Goal: Use online tool/utility: Utilize a website feature to perform a specific function

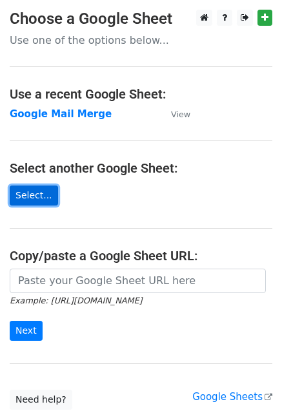
click at [26, 190] on link "Select..." at bounding box center [34, 196] width 48 height 20
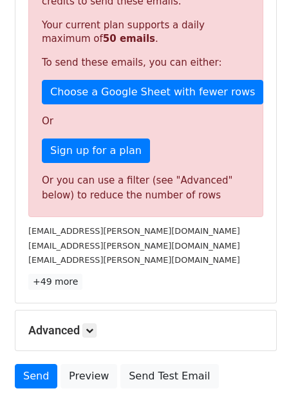
scroll to position [322, 0]
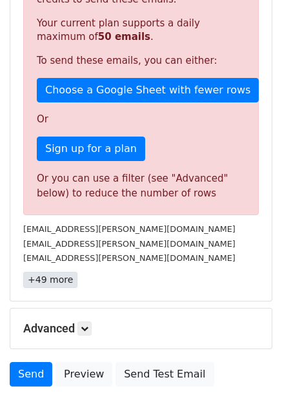
click at [52, 272] on link "+49 more" at bounding box center [50, 280] width 54 height 16
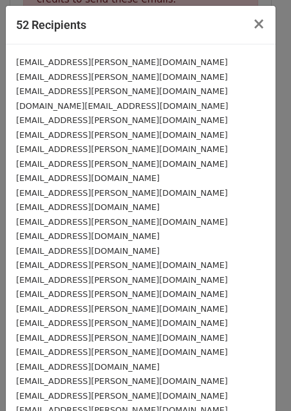
click at [130, 75] on small "[EMAIL_ADDRESS][PERSON_NAME][DOMAIN_NAME]" at bounding box center [122, 77] width 212 height 10
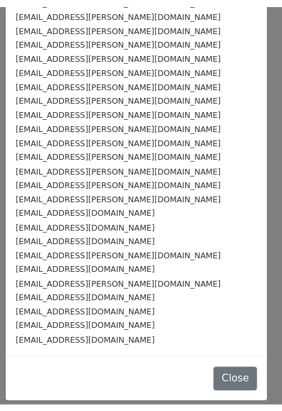
scroll to position [0, 0]
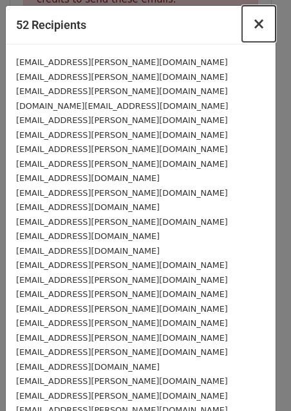
click at [253, 28] on span "×" at bounding box center [259, 24] width 13 height 18
